Goal: Check status: Check status

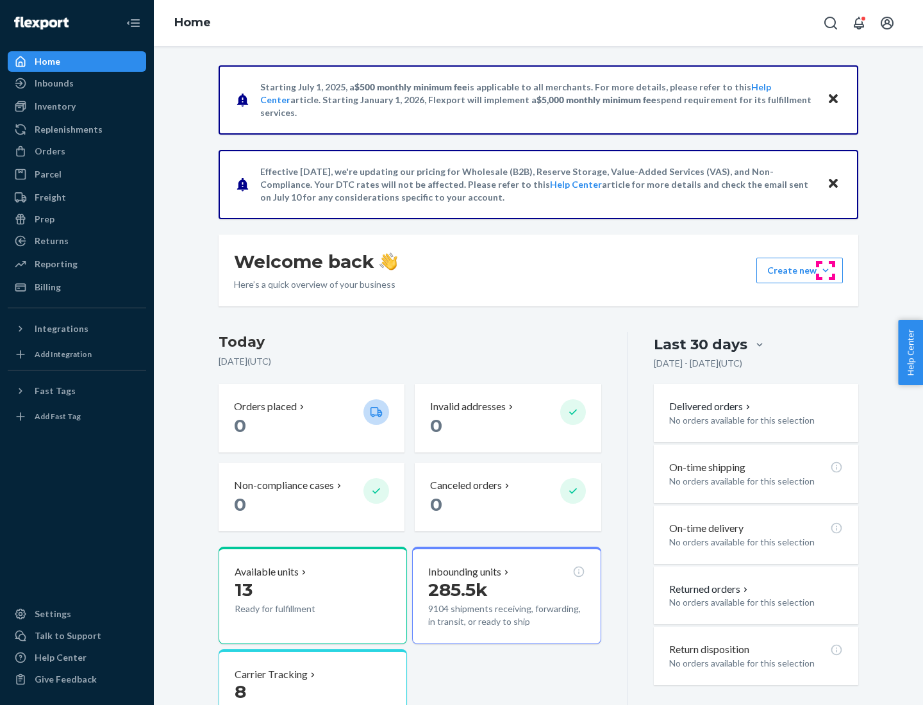
click at [826, 271] on button "Create new Create new inbound Create new order Create new product" at bounding box center [800, 271] width 87 height 26
click at [53, 83] on div "Inbounds" at bounding box center [54, 83] width 39 height 13
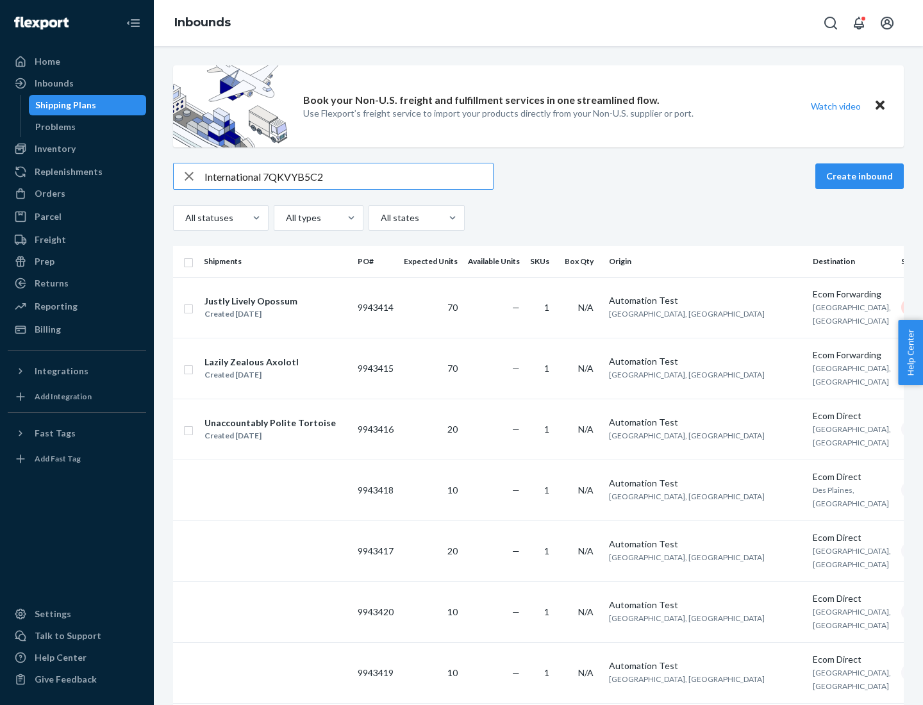
type input "International 7QKVYB5C29"
click at [284, 314] on div "Created [DATE]" at bounding box center [251, 314] width 93 height 13
